Goal: Information Seeking & Learning: Learn about a topic

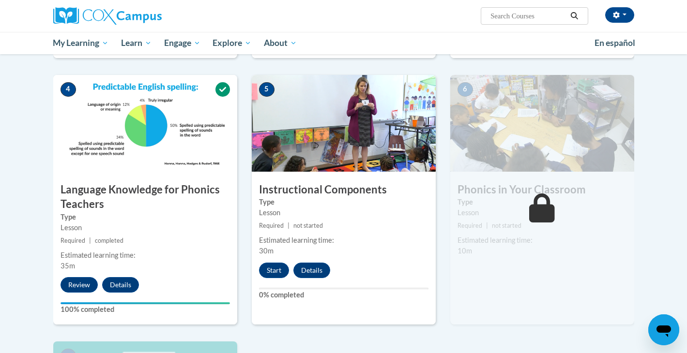
scroll to position [431, 0]
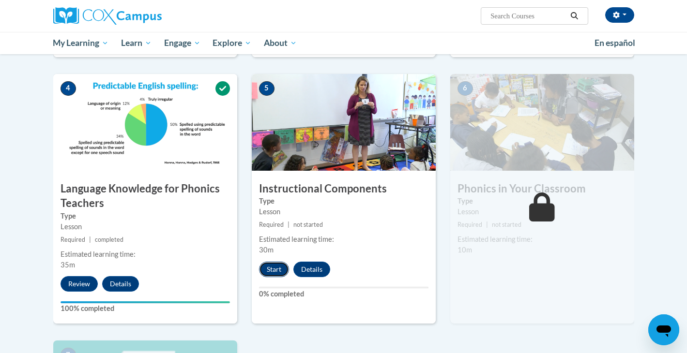
click at [267, 266] on button "Start" at bounding box center [274, 269] width 30 height 15
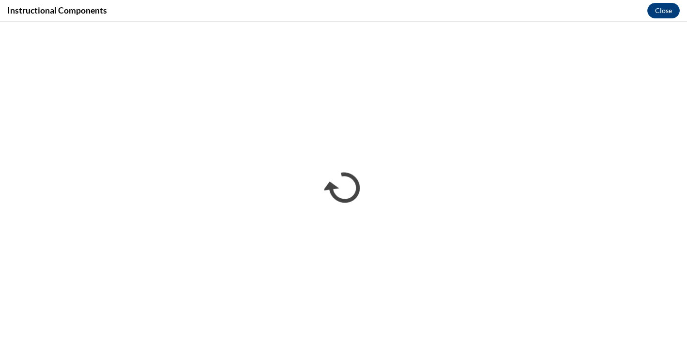
scroll to position [0, 0]
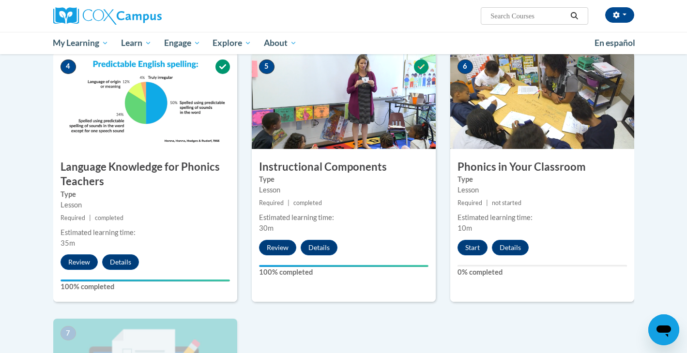
scroll to position [452, 0]
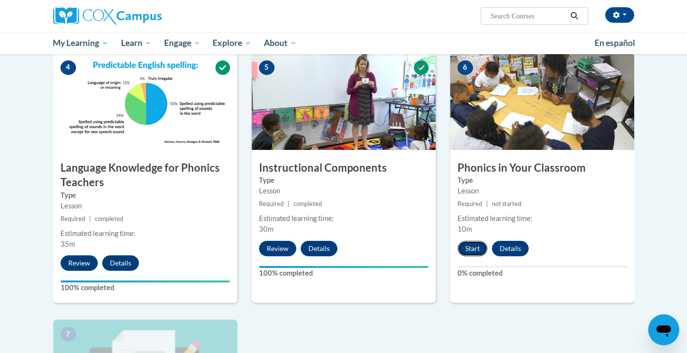
click at [479, 245] on button "Start" at bounding box center [472, 248] width 30 height 15
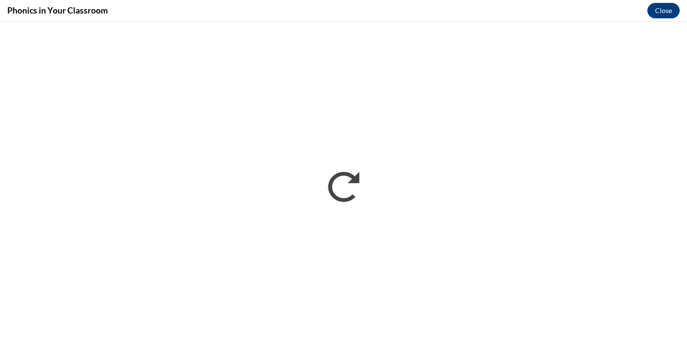
scroll to position [0, 0]
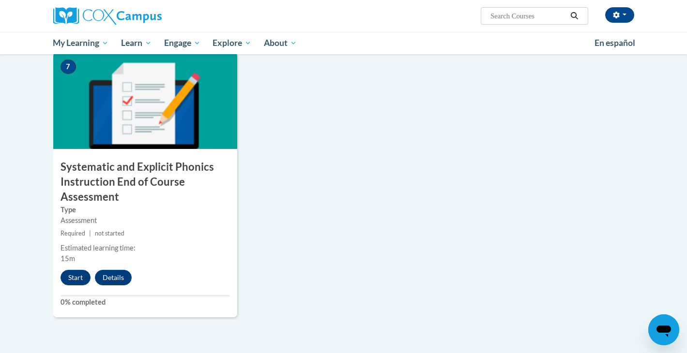
scroll to position [724, 0]
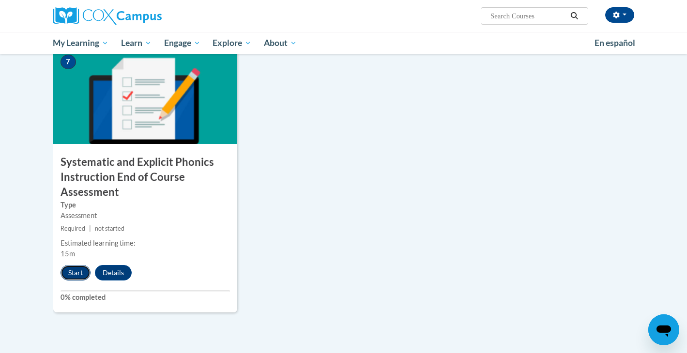
click at [76, 269] on button "Start" at bounding box center [75, 272] width 30 height 15
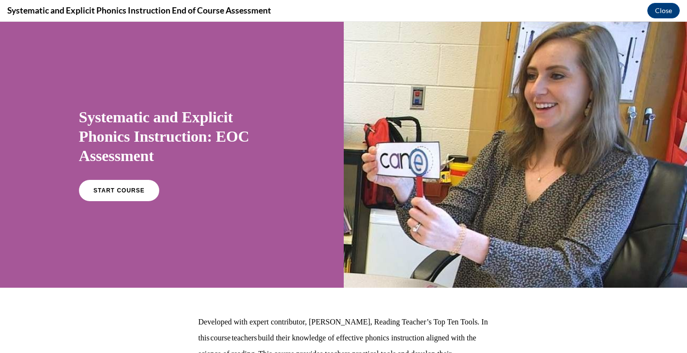
scroll to position [0, 0]
click at [135, 193] on span "START COURSE" at bounding box center [119, 190] width 54 height 7
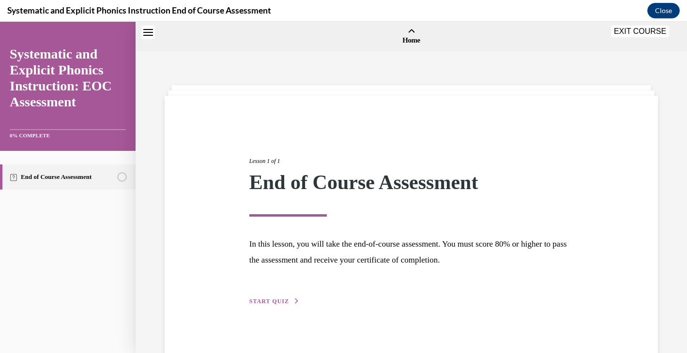
scroll to position [30, 0]
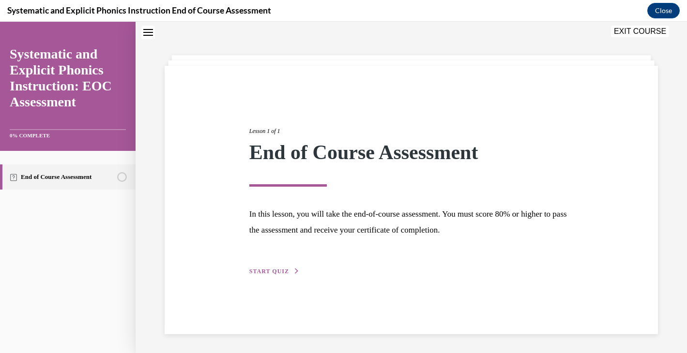
click at [271, 270] on span "START QUIZ" at bounding box center [269, 271] width 40 height 7
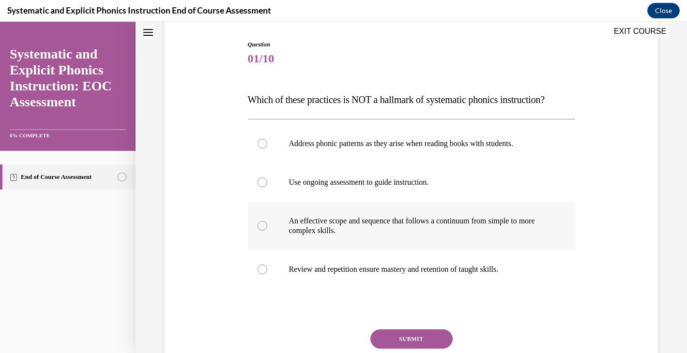
scroll to position [95, 0]
click at [264, 141] on div at bounding box center [262, 143] width 10 height 10
click at [418, 337] on button "SUBMIT" at bounding box center [411, 338] width 82 height 19
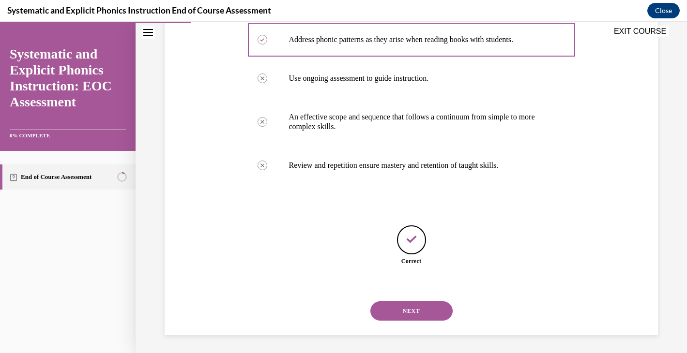
scroll to position [200, 0]
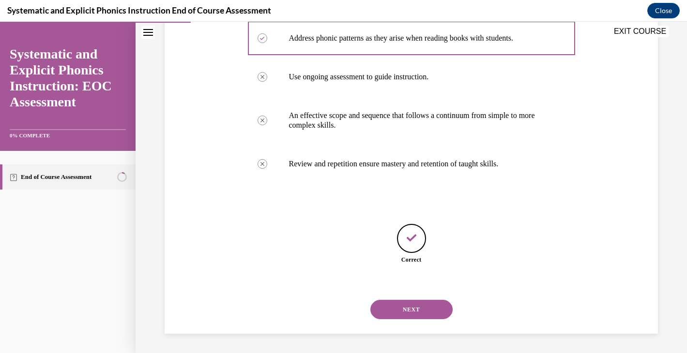
click at [404, 309] on button "NEXT" at bounding box center [411, 309] width 82 height 19
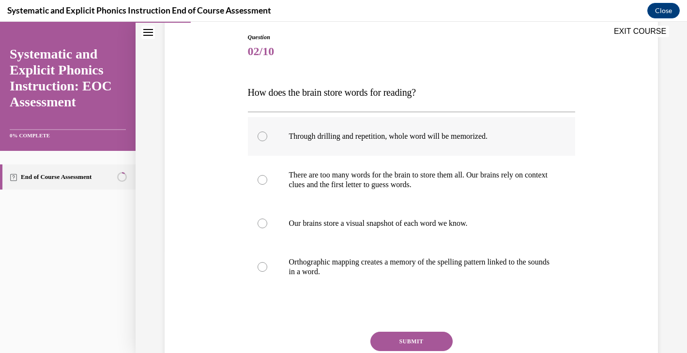
scroll to position [104, 0]
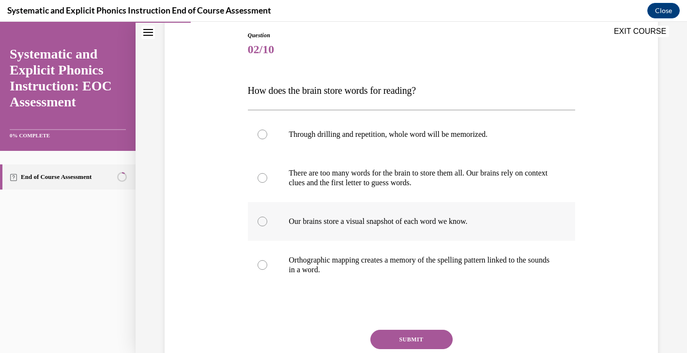
click at [261, 220] on div at bounding box center [262, 222] width 10 height 10
click at [260, 264] on div at bounding box center [262, 265] width 10 height 10
click at [400, 341] on button "SUBMIT" at bounding box center [411, 339] width 82 height 19
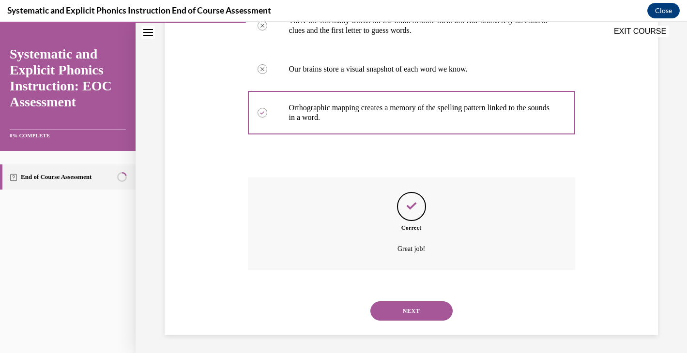
scroll to position [257, 0]
click at [417, 303] on button "NEXT" at bounding box center [411, 309] width 82 height 19
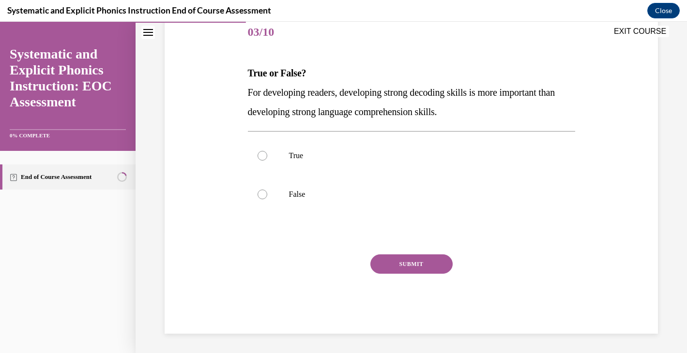
scroll to position [107, 0]
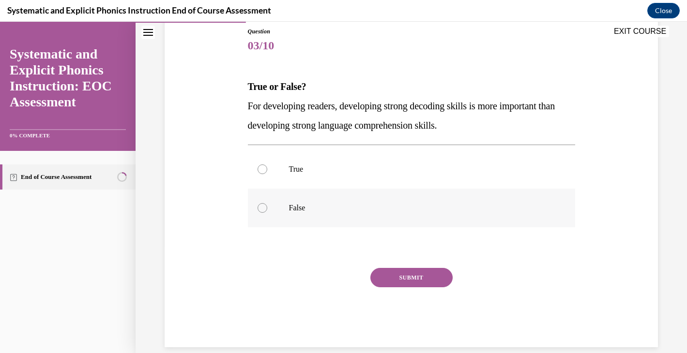
click at [261, 209] on div at bounding box center [262, 208] width 10 height 10
click at [394, 277] on button "SUBMIT" at bounding box center [411, 277] width 82 height 19
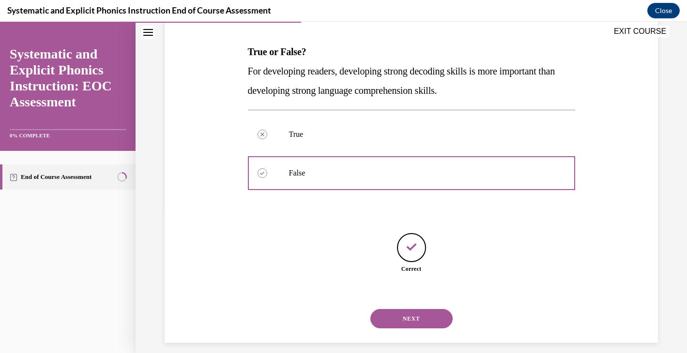
scroll to position [151, 0]
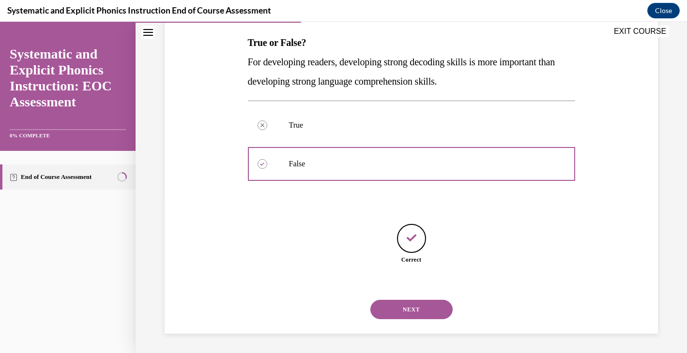
click at [426, 304] on button "NEXT" at bounding box center [411, 309] width 82 height 19
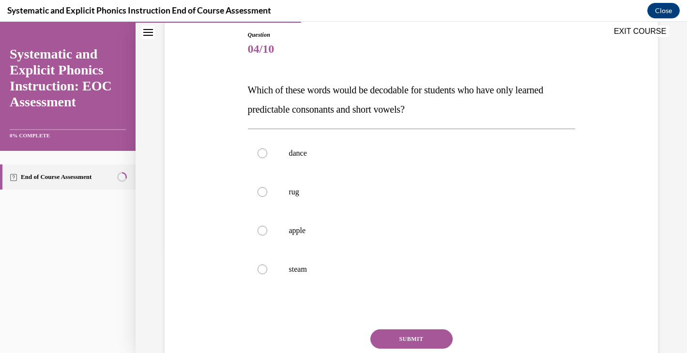
scroll to position [105, 0]
click at [262, 185] on div at bounding box center [411, 191] width 327 height 39
click at [400, 334] on button "SUBMIT" at bounding box center [411, 338] width 82 height 19
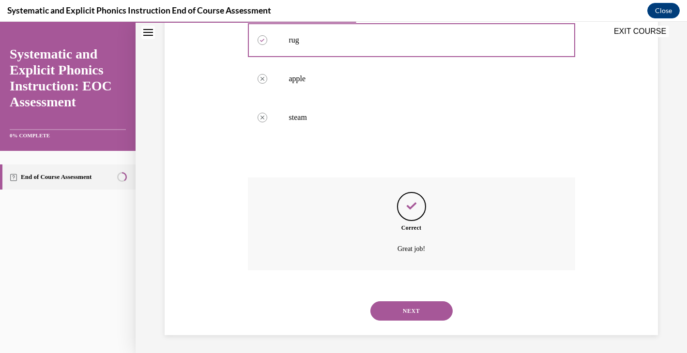
scroll to position [257, 0]
click at [406, 304] on button "NEXT" at bounding box center [411, 309] width 82 height 19
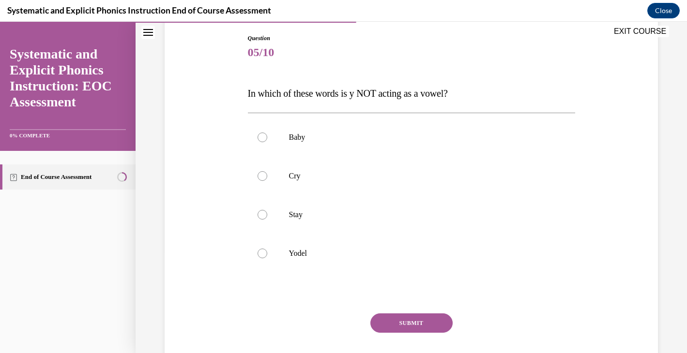
scroll to position [117, 0]
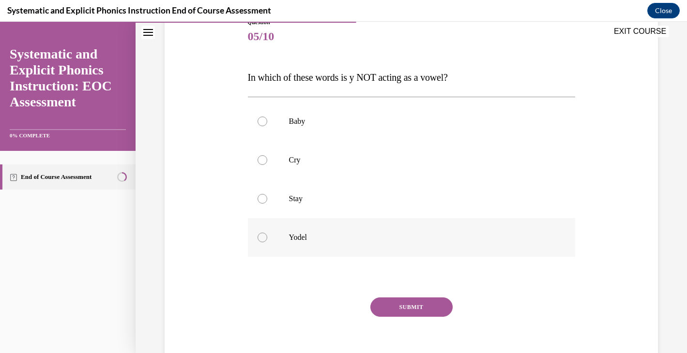
click at [266, 234] on div at bounding box center [411, 237] width 327 height 39
click at [411, 306] on button "SUBMIT" at bounding box center [411, 307] width 82 height 19
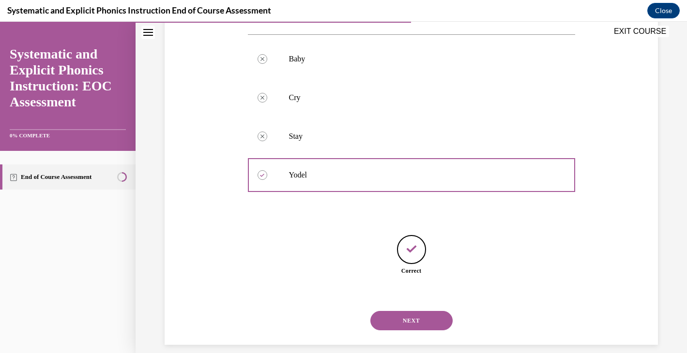
scroll to position [190, 0]
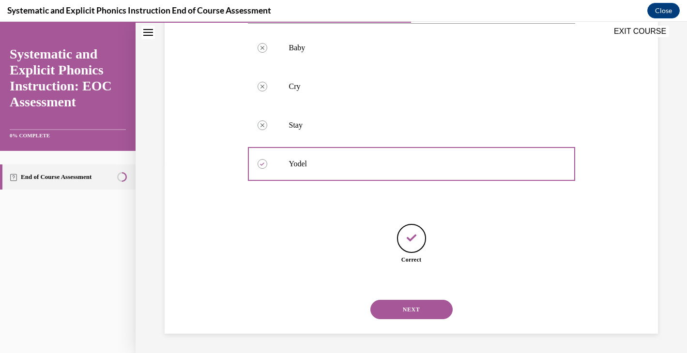
click at [417, 306] on button "NEXT" at bounding box center [411, 309] width 82 height 19
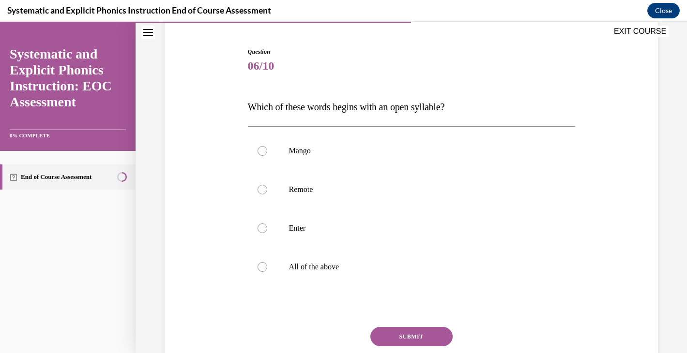
scroll to position [120, 0]
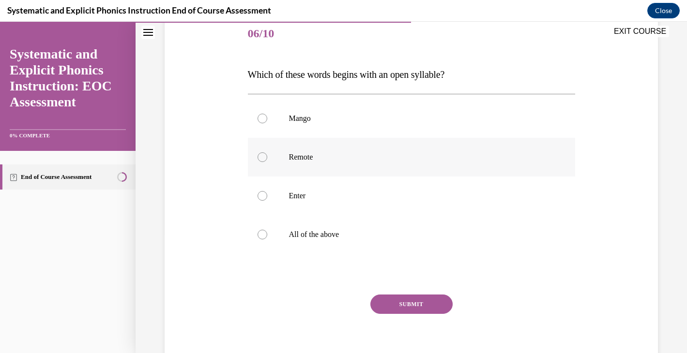
click at [265, 155] on div at bounding box center [262, 157] width 10 height 10
click at [400, 306] on button "SUBMIT" at bounding box center [411, 304] width 82 height 19
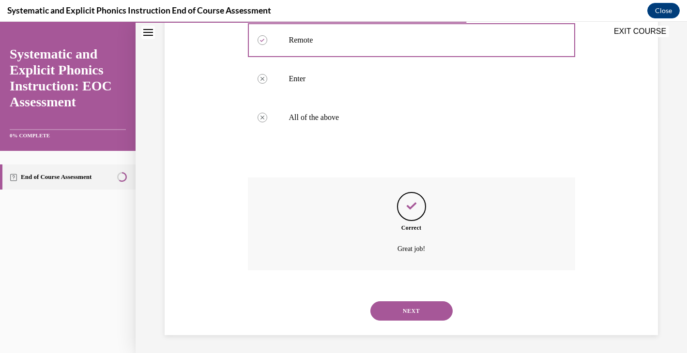
scroll to position [238, 0]
click at [424, 306] on button "NEXT" at bounding box center [411, 309] width 82 height 19
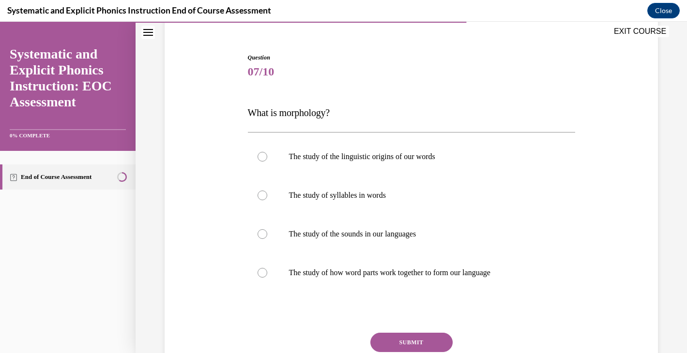
scroll to position [83, 0]
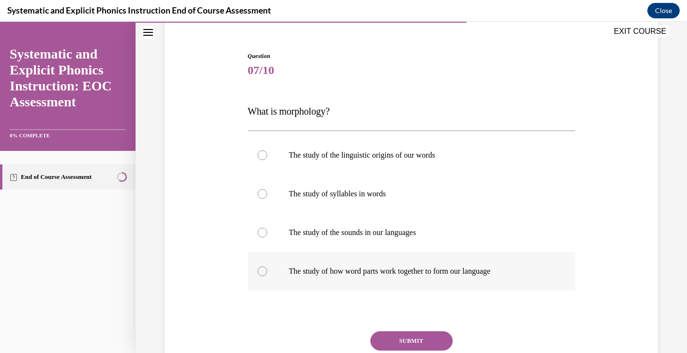
click at [268, 267] on div at bounding box center [411, 271] width 327 height 39
click at [418, 342] on button "SUBMIT" at bounding box center [411, 341] width 82 height 19
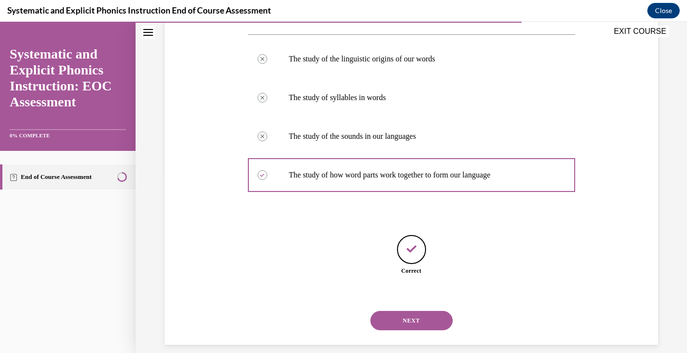
scroll to position [190, 0]
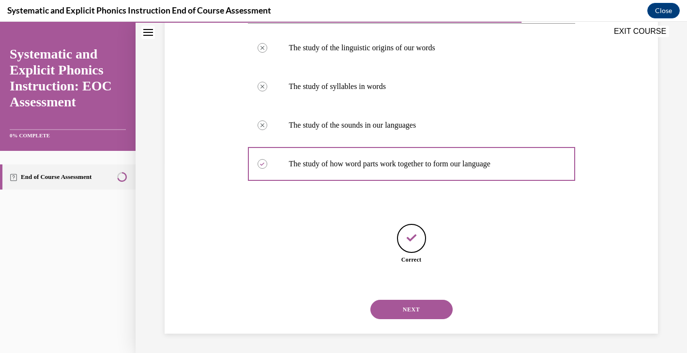
click at [428, 307] on button "NEXT" at bounding box center [411, 309] width 82 height 19
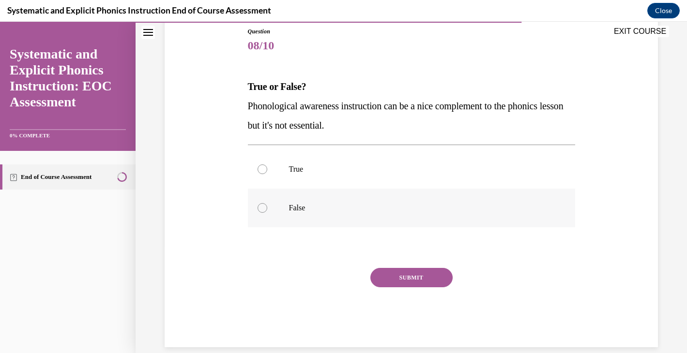
click at [265, 207] on div at bounding box center [262, 208] width 10 height 10
click at [428, 276] on button "SUBMIT" at bounding box center [411, 277] width 82 height 19
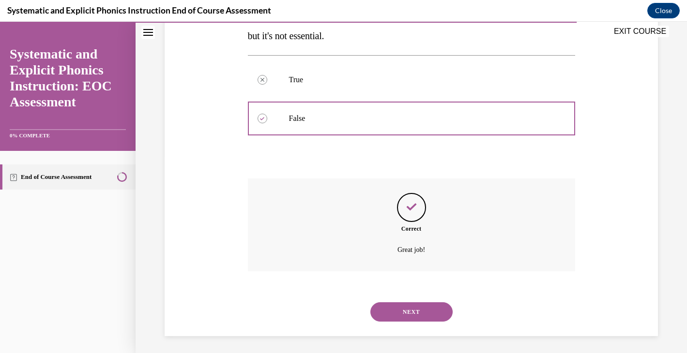
scroll to position [199, 0]
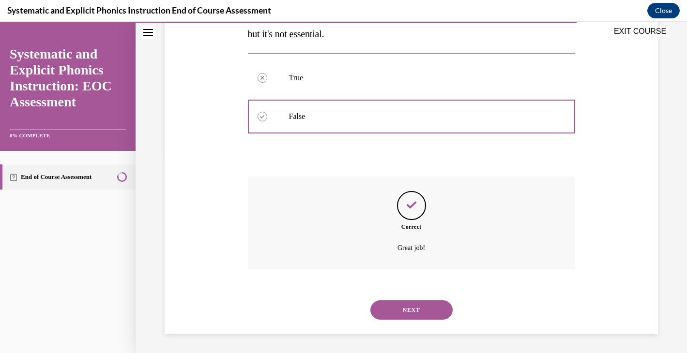
click at [429, 310] on button "NEXT" at bounding box center [411, 310] width 82 height 19
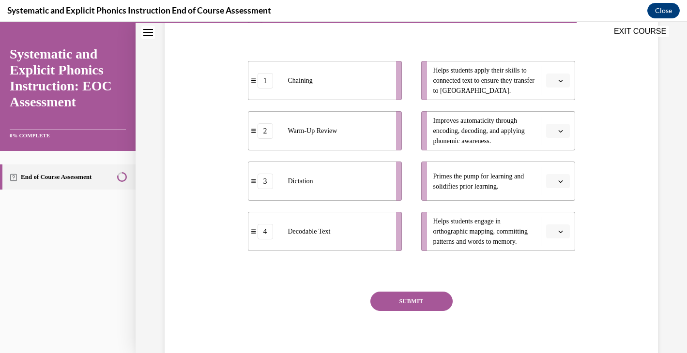
scroll to position [203, 0]
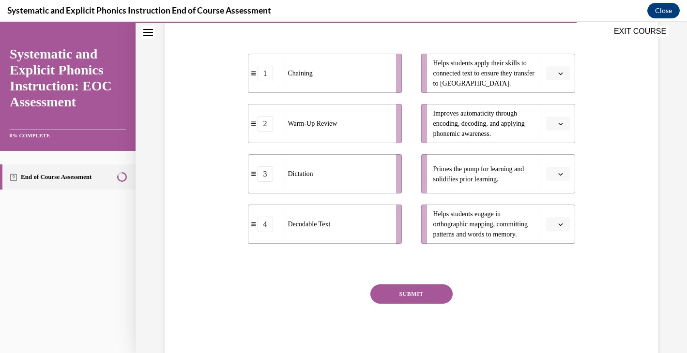
click at [560, 72] on icon "button" at bounding box center [560, 73] width 5 height 5
click at [559, 169] on div "4" at bounding box center [556, 172] width 24 height 19
click at [560, 124] on icon "button" at bounding box center [560, 123] width 5 height 5
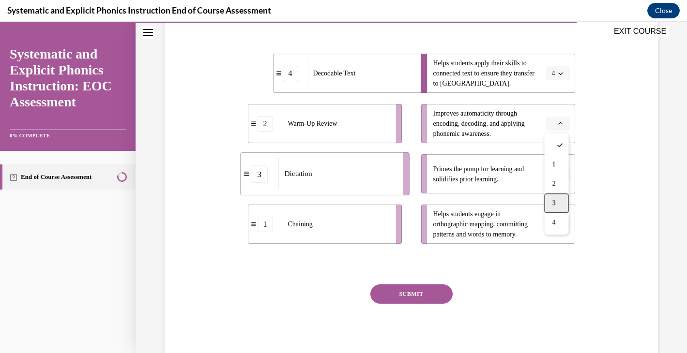
click at [556, 198] on div "3" at bounding box center [556, 203] width 24 height 19
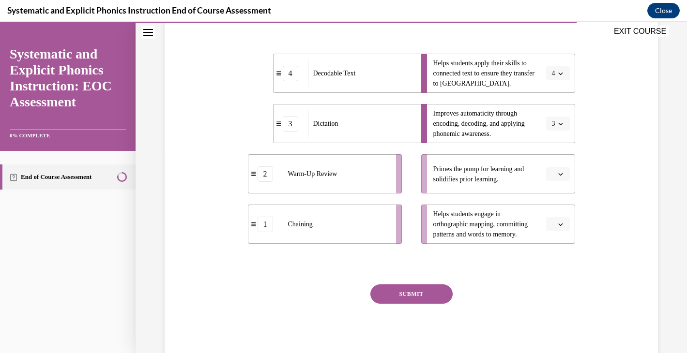
click at [558, 167] on button "button" at bounding box center [558, 174] width 24 height 15
click at [555, 233] on span "2" at bounding box center [553, 234] width 3 height 8
click at [557, 220] on button "button" at bounding box center [558, 224] width 24 height 15
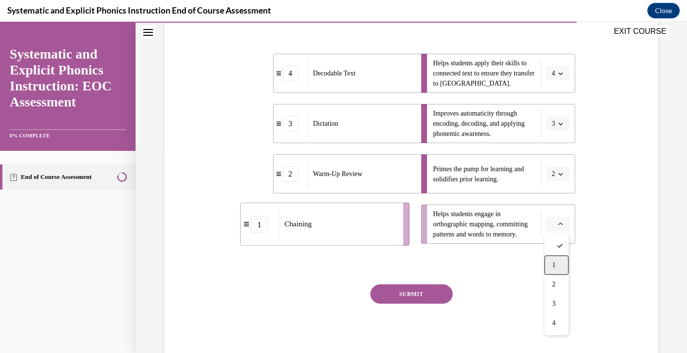
click at [554, 259] on div "1" at bounding box center [556, 265] width 24 height 19
click at [430, 288] on button "SUBMIT" at bounding box center [411, 294] width 82 height 19
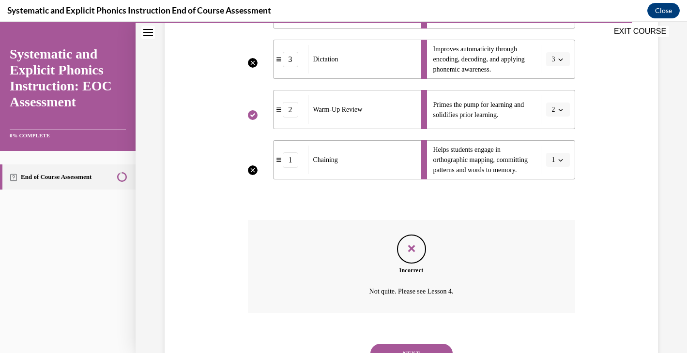
scroll to position [312, 0]
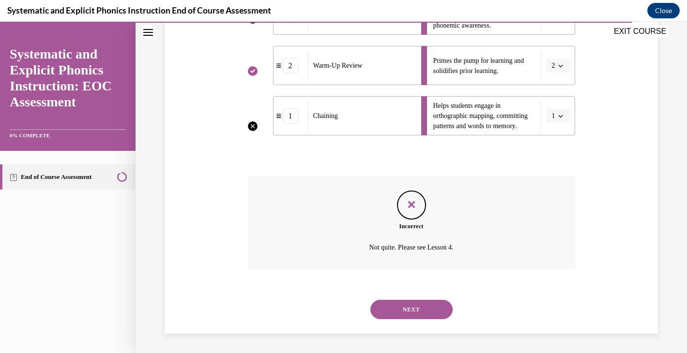
click at [415, 309] on button "NEXT" at bounding box center [411, 309] width 82 height 19
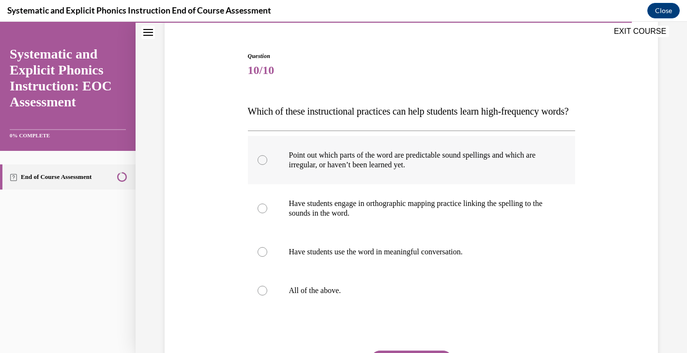
scroll to position [117, 0]
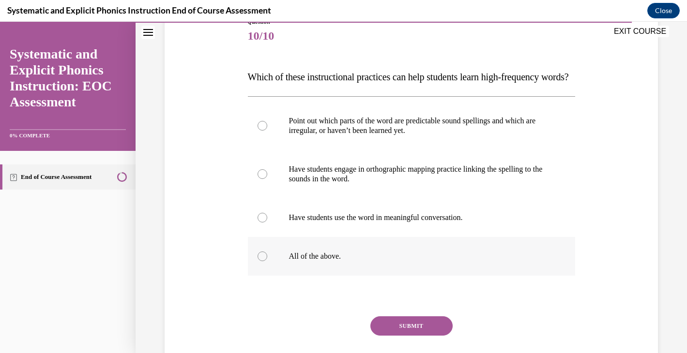
click at [262, 270] on div at bounding box center [411, 256] width 327 height 39
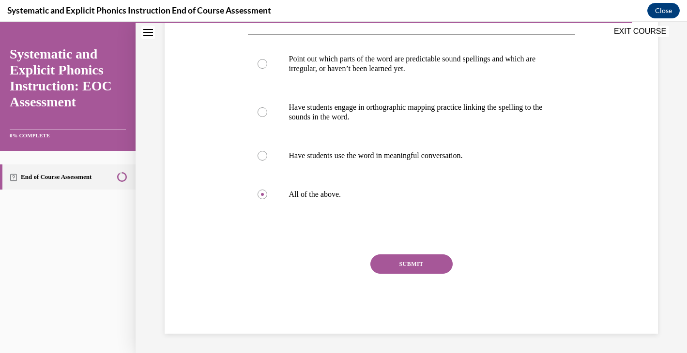
click at [434, 274] on button "SUBMIT" at bounding box center [411, 264] width 82 height 19
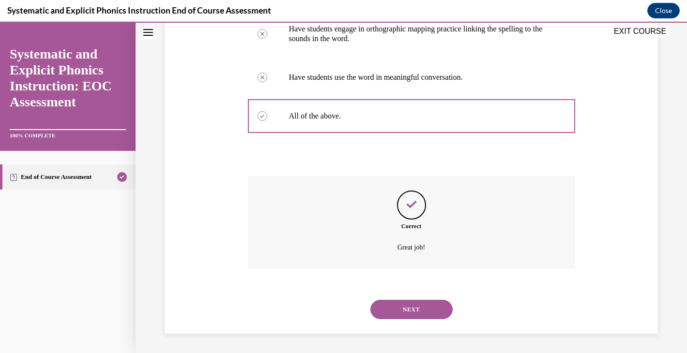
scroll to position [277, 0]
click at [434, 304] on button "NEXT" at bounding box center [411, 309] width 82 height 19
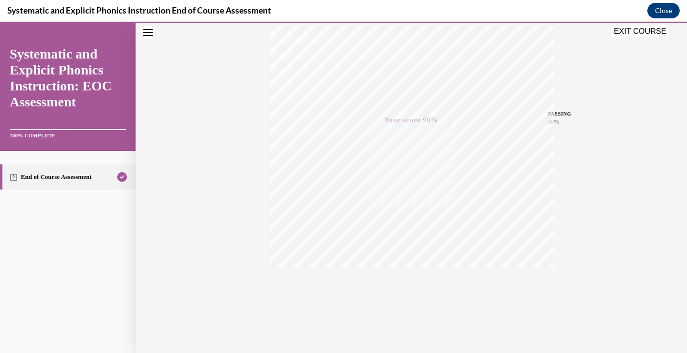
scroll to position [165, 0]
click at [642, 31] on button "EXIT COURSE" at bounding box center [640, 32] width 58 height 12
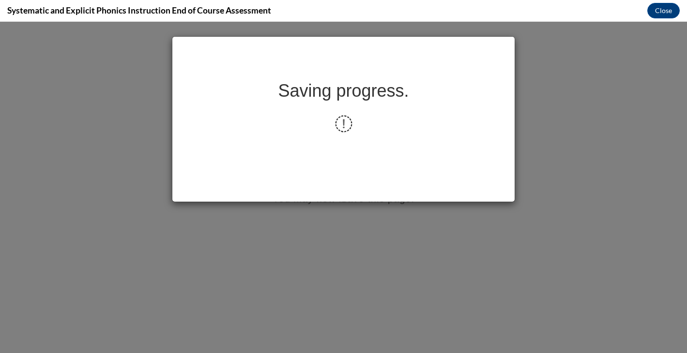
scroll to position [0, 0]
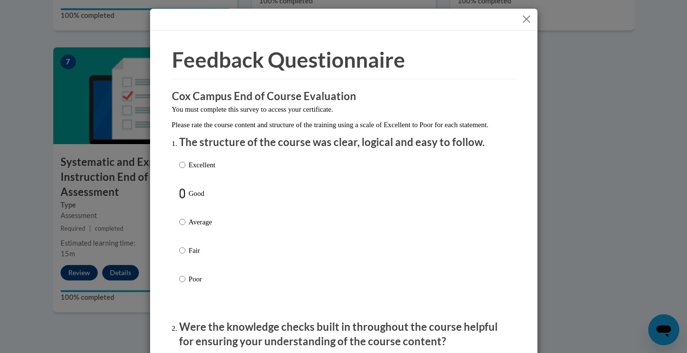
click at [179, 199] on input "Good" at bounding box center [182, 193] width 6 height 11
radio input "true"
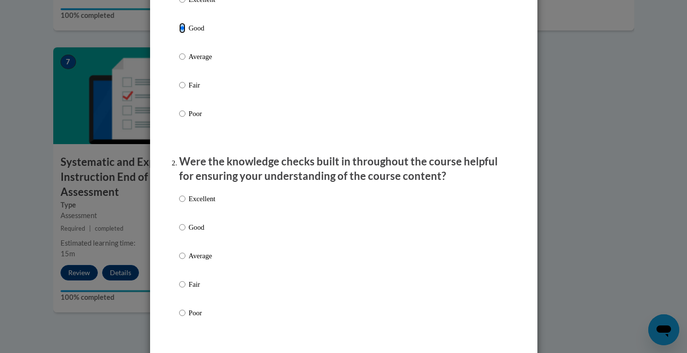
scroll to position [183, 0]
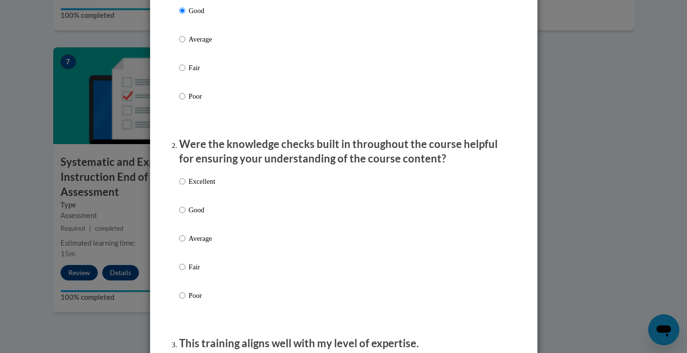
click at [185, 218] on label "Good" at bounding box center [197, 218] width 36 height 26
click at [185, 215] on input "Good" at bounding box center [182, 210] width 6 height 11
radio input "true"
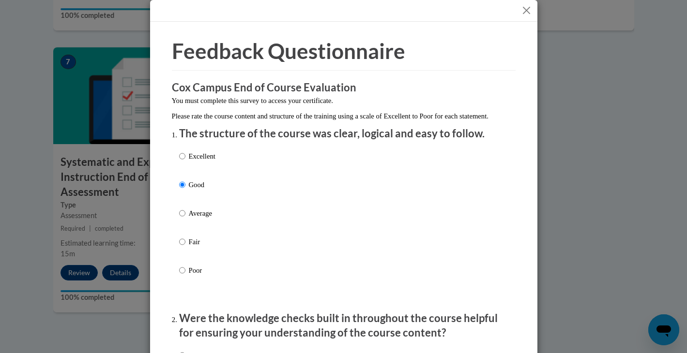
scroll to position [0, 0]
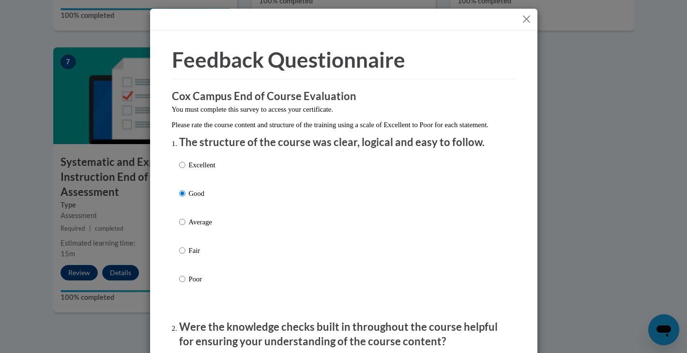
click at [525, 15] on button "Close" at bounding box center [526, 19] width 12 height 12
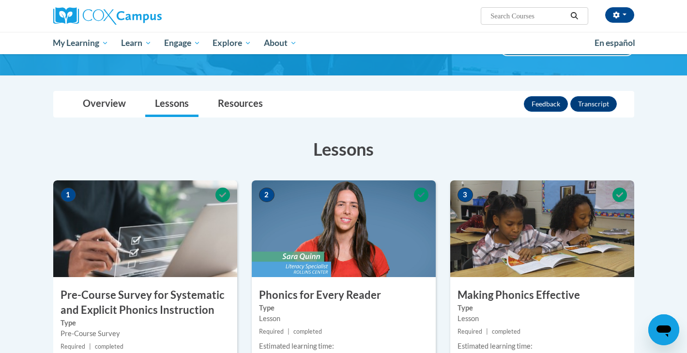
scroll to position [73, 0]
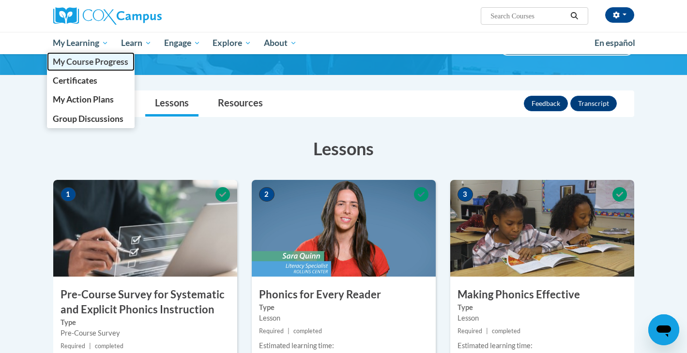
click at [83, 58] on span "My Course Progress" at bounding box center [90, 62] width 75 height 10
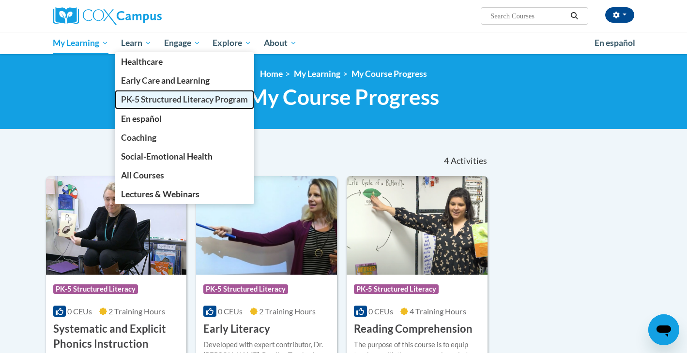
click at [143, 99] on span "PK-5 Structured Literacy Program" at bounding box center [184, 99] width 127 height 10
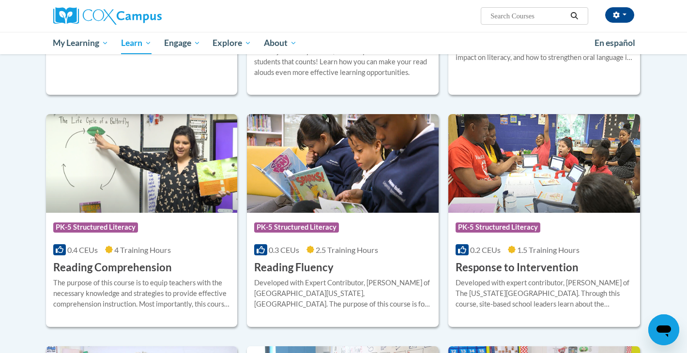
scroll to position [742, 0]
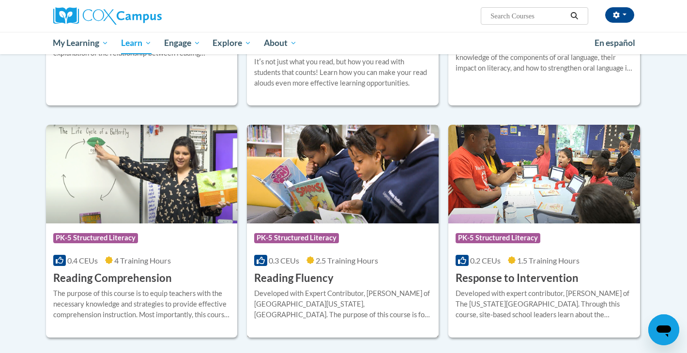
click at [350, 201] on img at bounding box center [343, 174] width 192 height 99
